Goal: Transaction & Acquisition: Purchase product/service

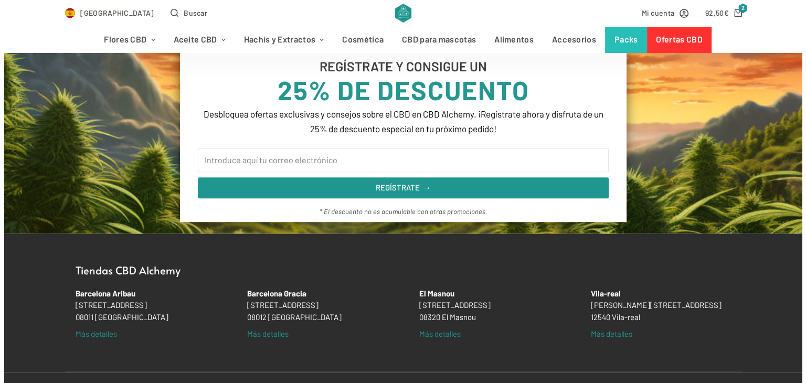
scroll to position [1416, 0]
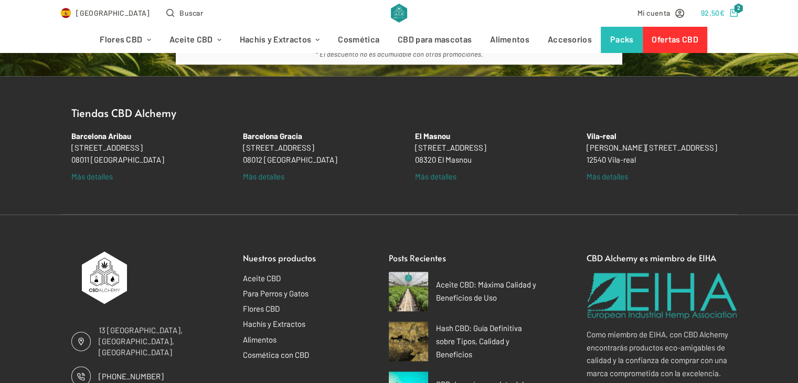
click at [717, 14] on bdi "92,50 €" at bounding box center [713, 12] width 24 height 9
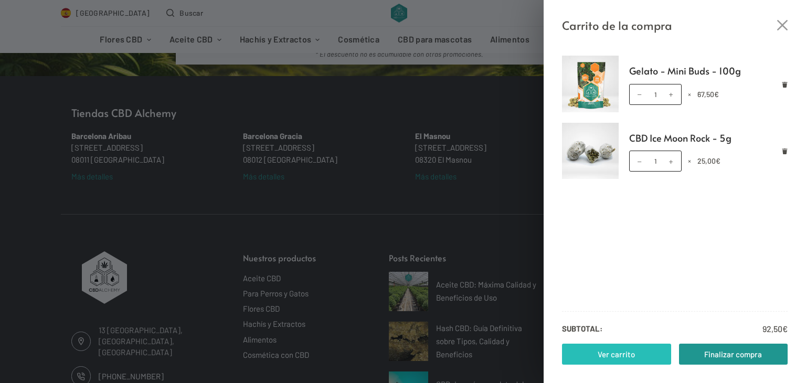
click at [589, 351] on link "Ver carrito" at bounding box center [616, 354] width 109 height 21
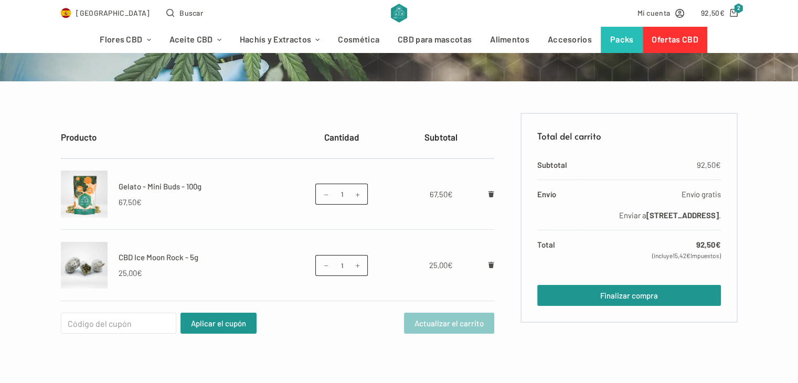
scroll to position [157, 0]
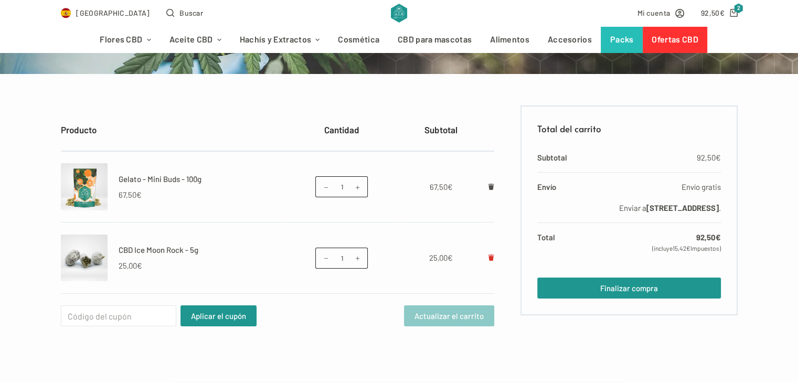
click at [492, 257] on icon "Eliminar CBD Ice Moon Rock - 5g del carrito" at bounding box center [491, 257] width 6 height 6
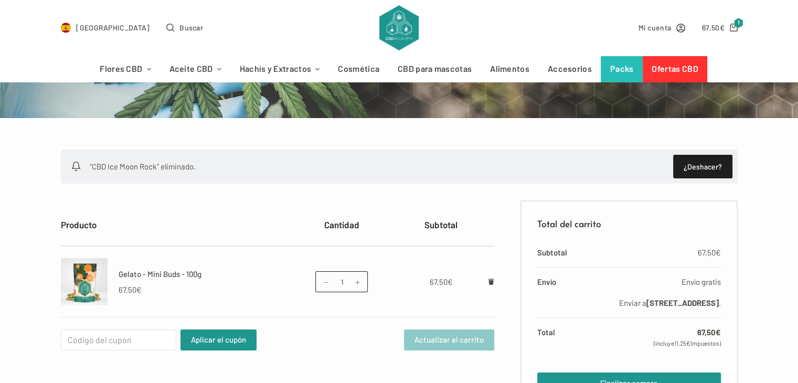
scroll to position [262, 0]
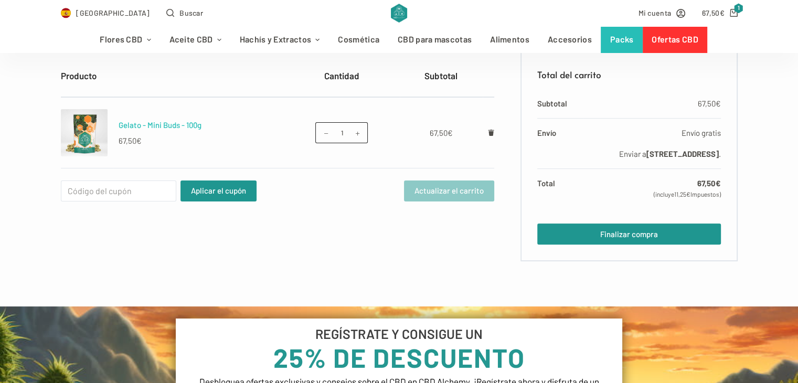
click at [150, 123] on link "Gelato - Mini Buds - 100g" at bounding box center [160, 124] width 83 height 9
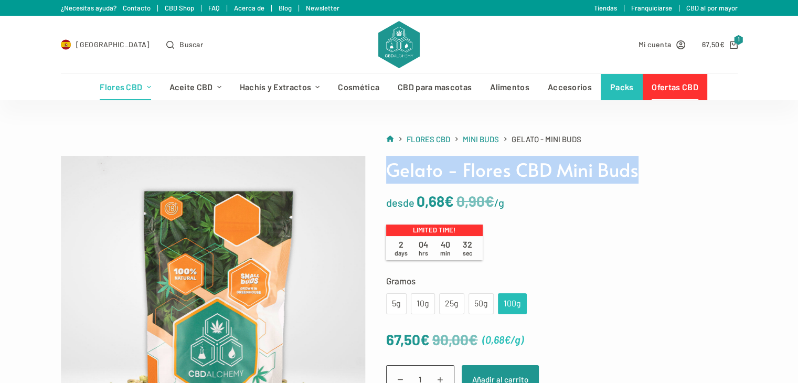
drag, startPoint x: 642, startPoint y: 169, endPoint x: 384, endPoint y: 181, distance: 258.4
copy h1 "Gelato - Flores CBD Mini Buds"
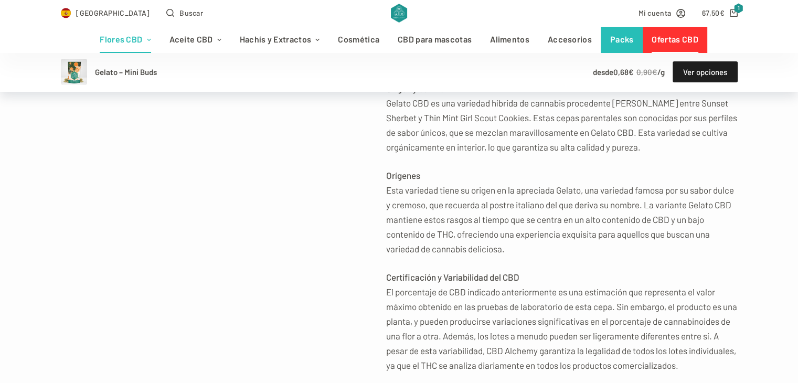
click at [609, 267] on div "CBD: < 15% THC: < 0.2% Dominante: Híbrido Esta flor también está disponible en …" at bounding box center [561, 60] width 351 height 623
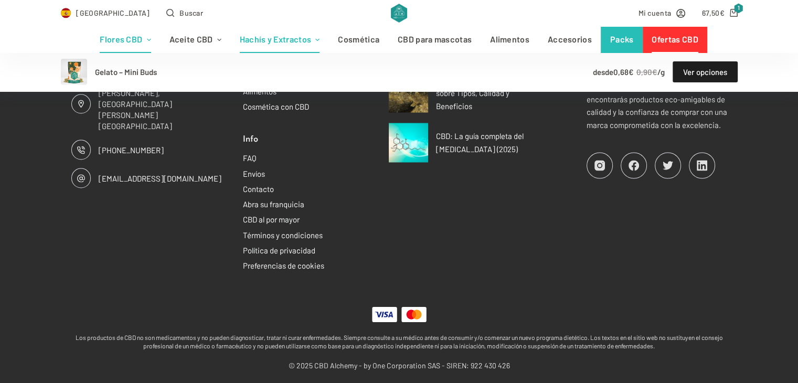
scroll to position [1931, 0]
